Goal: Task Accomplishment & Management: Complete application form

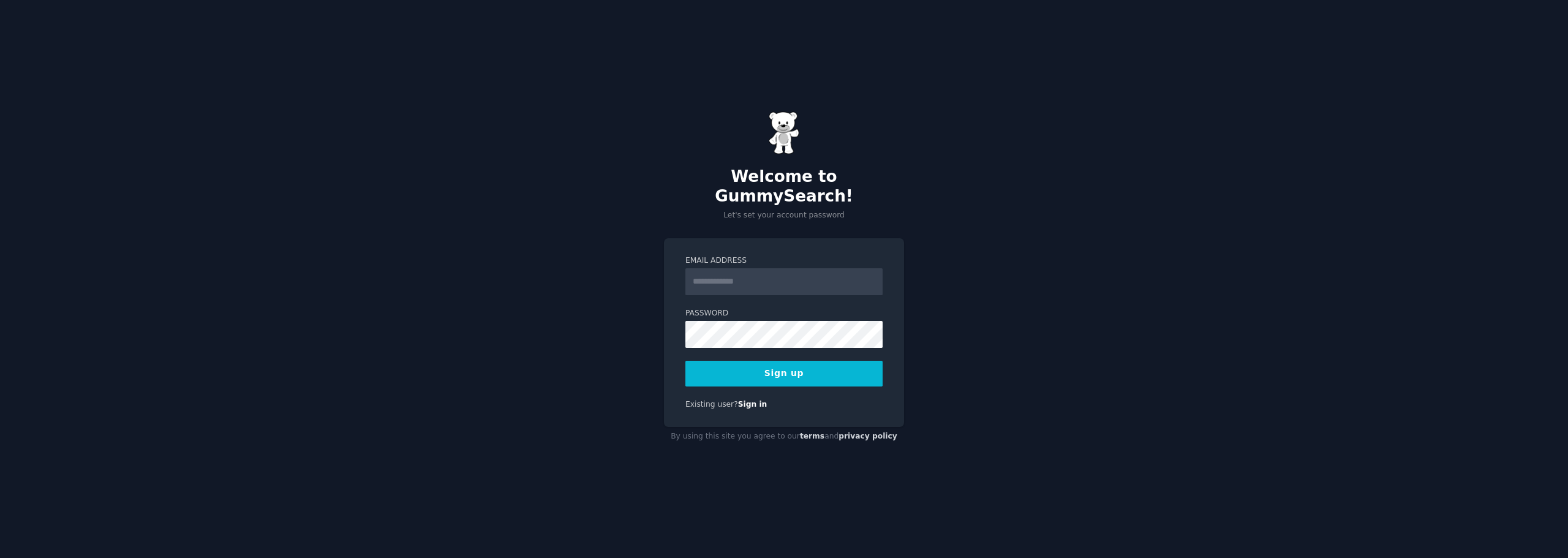
click at [703, 274] on input "Email Address" at bounding box center [784, 281] width 197 height 27
type input "**********"
click at [792, 365] on button "Sign up" at bounding box center [784, 374] width 197 height 26
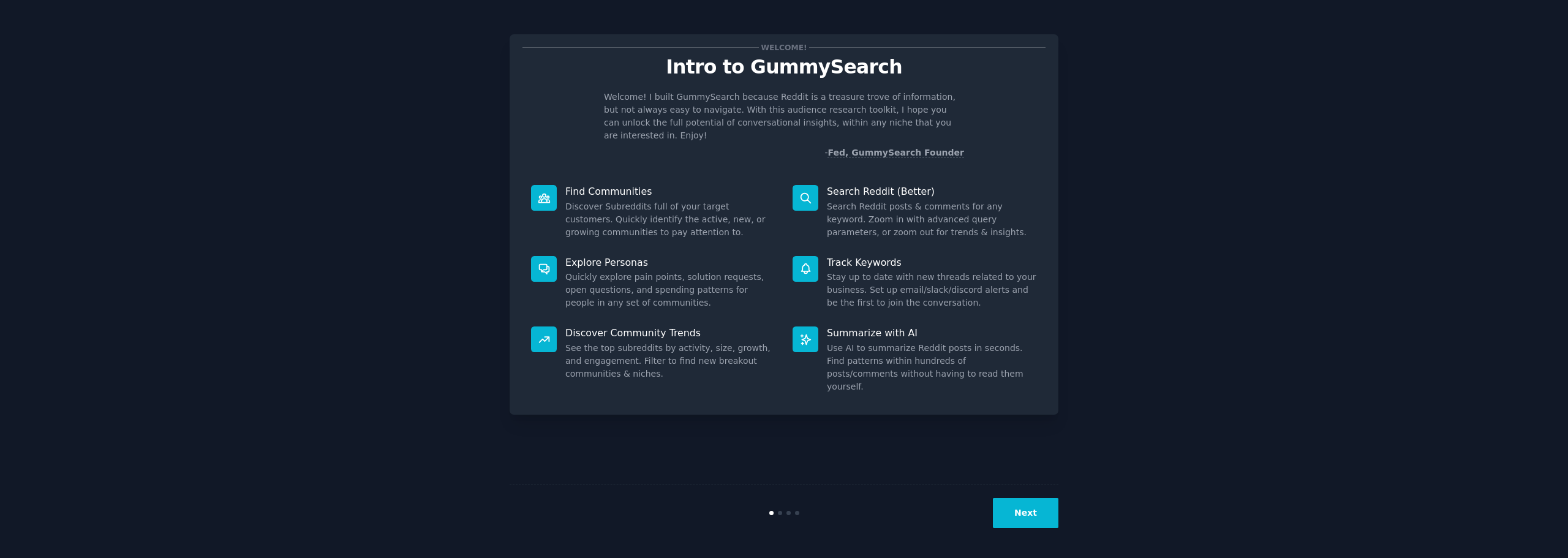
click at [1027, 508] on button "Next" at bounding box center [1026, 513] width 66 height 30
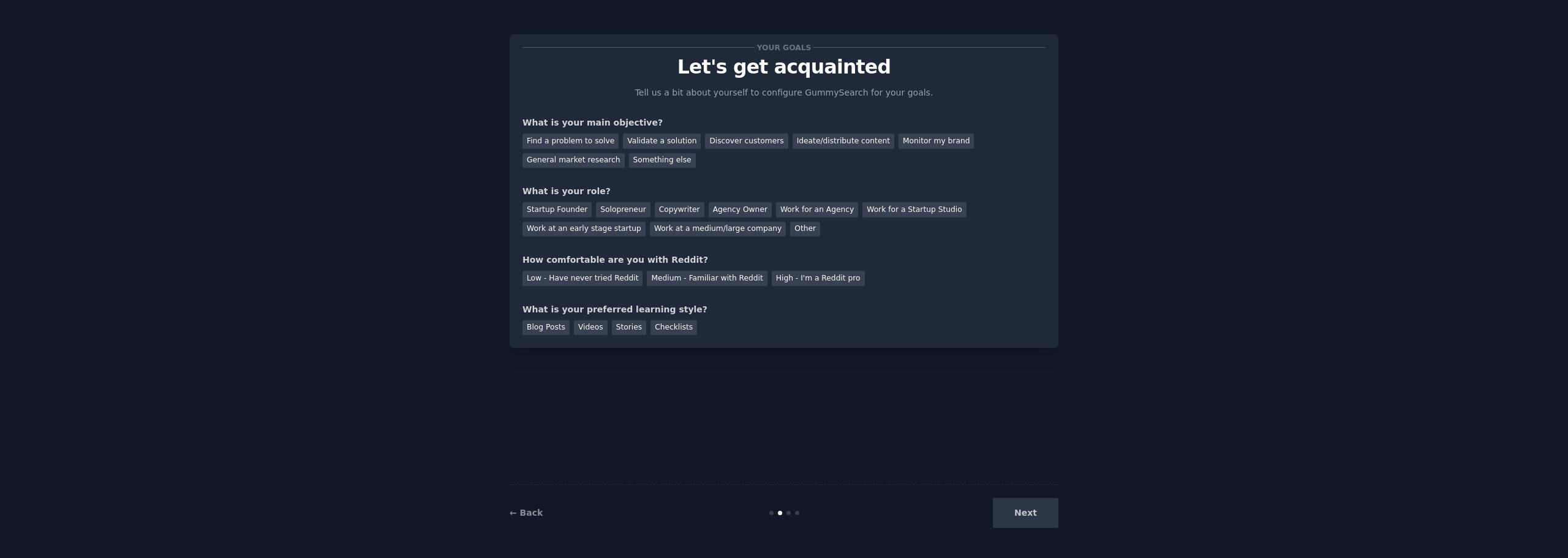
click at [1039, 516] on div "Next" at bounding box center [966, 513] width 183 height 30
click at [542, 139] on div "Find a problem to solve" at bounding box center [571, 141] width 96 height 16
click at [624, 154] on div "General market research" at bounding box center [574, 161] width 102 height 16
click at [572, 137] on div "Find a problem to solve" at bounding box center [571, 141] width 96 height 16
click at [599, 203] on div "Solopreneur" at bounding box center [623, 209] width 54 height 16
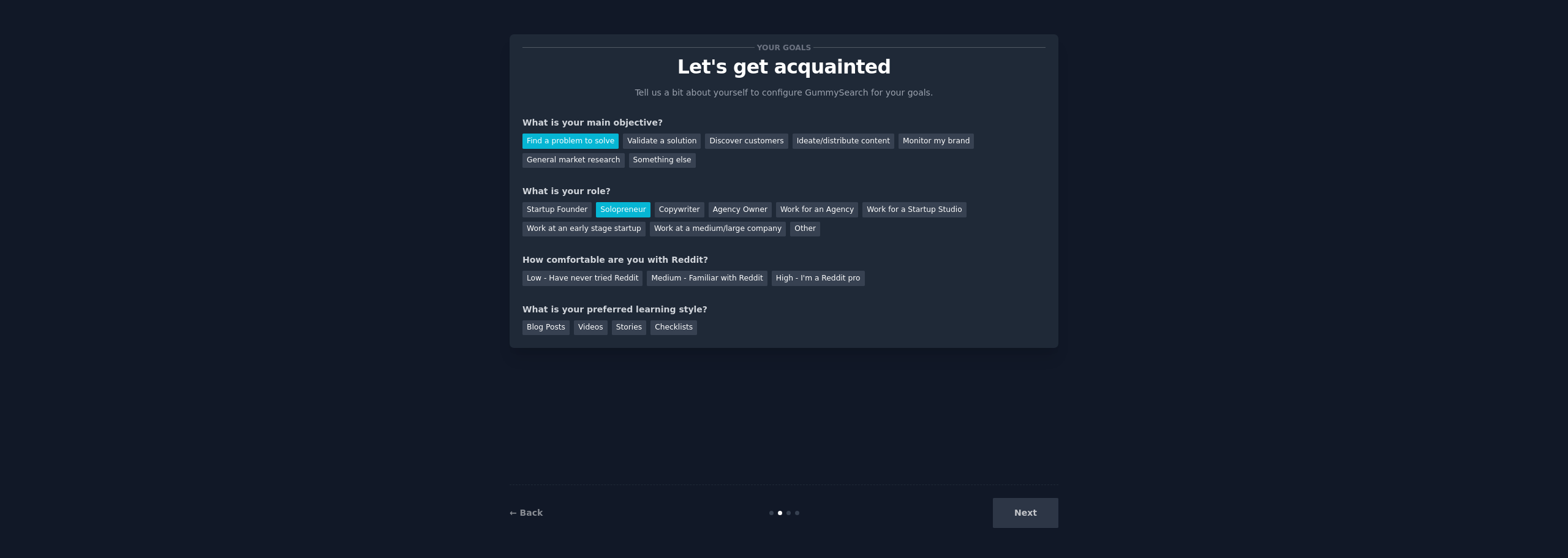
click at [787, 270] on div "Low - Have never tried Reddit Medium - Familiar with Reddit High - I'm a Reddit…" at bounding box center [784, 275] width 523 height 19
click at [780, 274] on div "High - I'm a Reddit pro" at bounding box center [818, 278] width 93 height 16
click at [653, 327] on div "Checklists" at bounding box center [674, 327] width 47 height 16
click at [1030, 513] on button "Next" at bounding box center [1026, 513] width 66 height 30
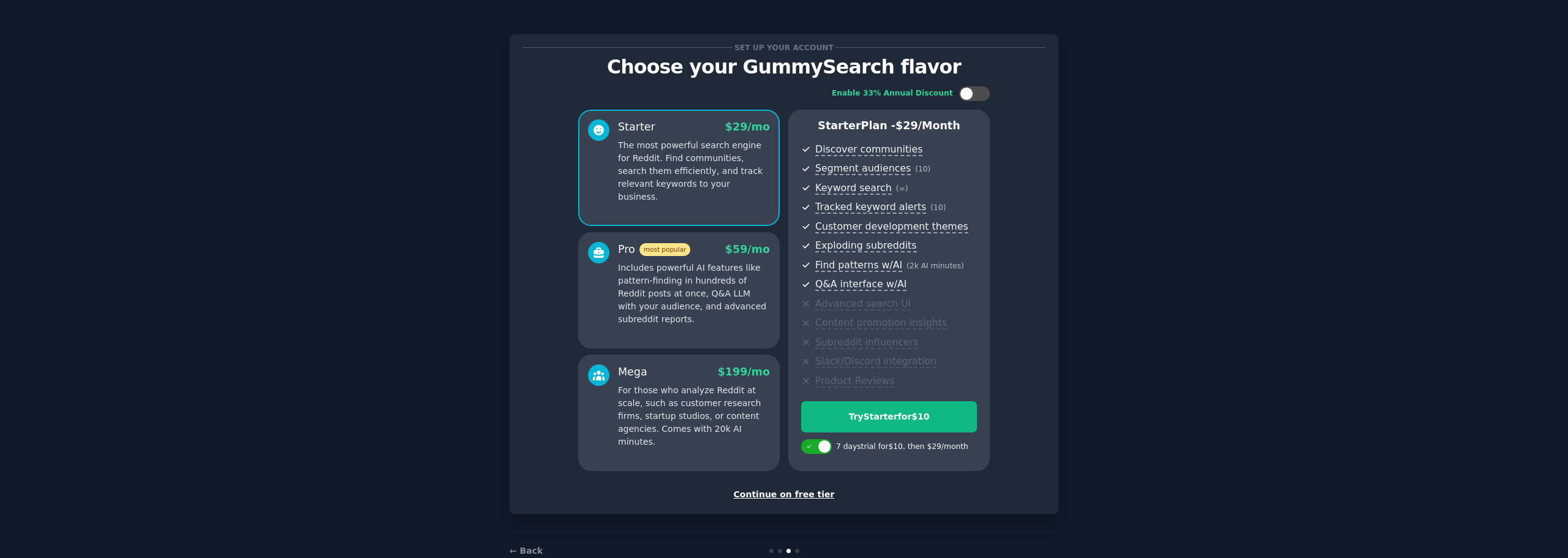
click at [786, 492] on div "Continue on free tier" at bounding box center [784, 495] width 523 height 13
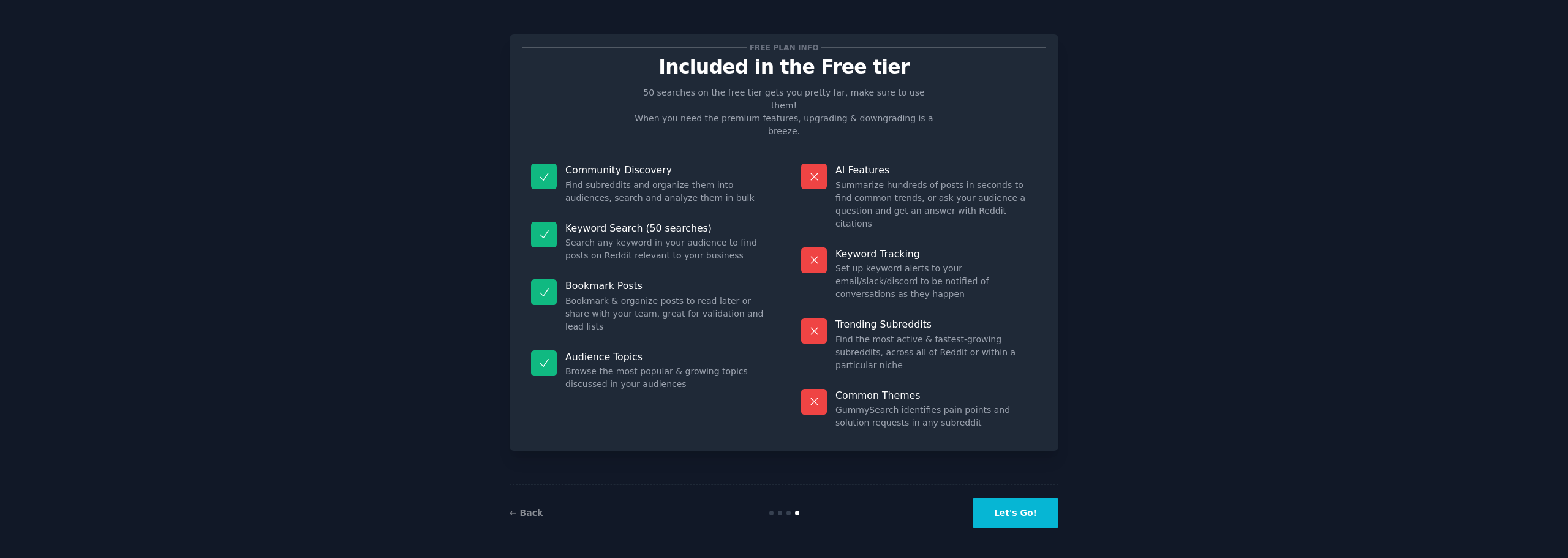
click at [1011, 517] on button "Let's Go!" at bounding box center [1016, 513] width 86 height 30
